Goal: Task Accomplishment & Management: Manage account settings

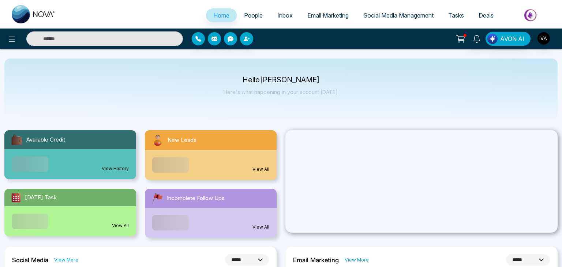
select select "*"
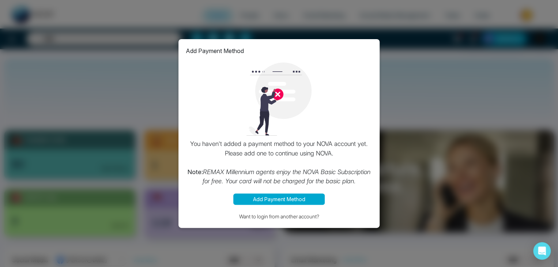
click at [356, 23] on div "Add Payment Method You haven't added a payment method to your NOVA account yet.…" at bounding box center [279, 133] width 558 height 267
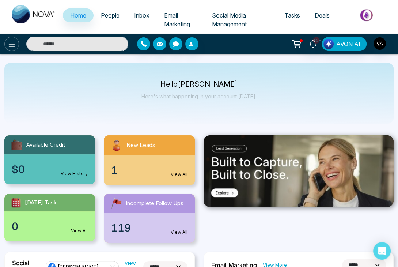
click at [12, 42] on icon at bounding box center [11, 44] width 9 height 9
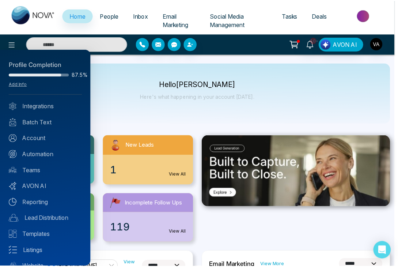
scroll to position [29, 0]
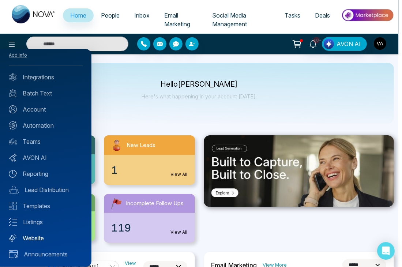
click at [40, 236] on link "Website" at bounding box center [46, 238] width 74 height 9
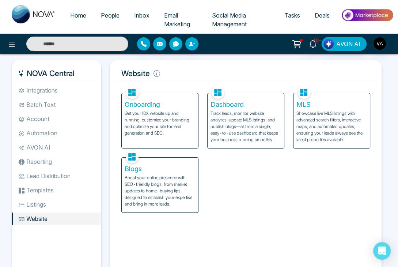
click at [237, 116] on p "Track leads, monitor website analytics, update MLS listings, and publish blogs—…" at bounding box center [246, 126] width 71 height 33
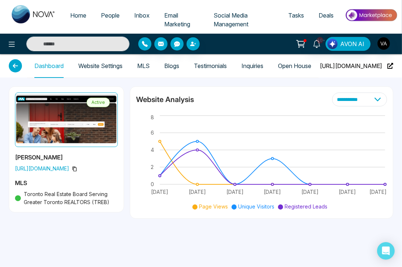
click at [138, 244] on div "**********" at bounding box center [201, 133] width 402 height 267
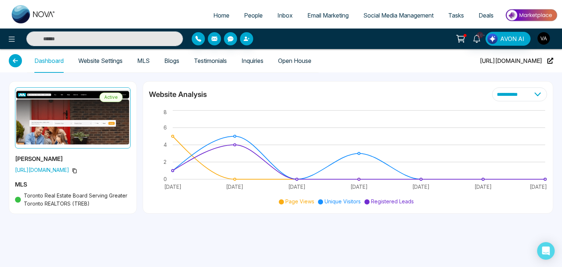
click at [402, 37] on img "button" at bounding box center [543, 38] width 12 height 12
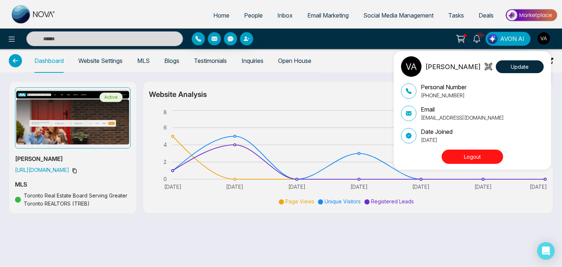
click at [402, 159] on button "Logout" at bounding box center [472, 157] width 61 height 14
